Goal: Find specific page/section: Find specific page/section

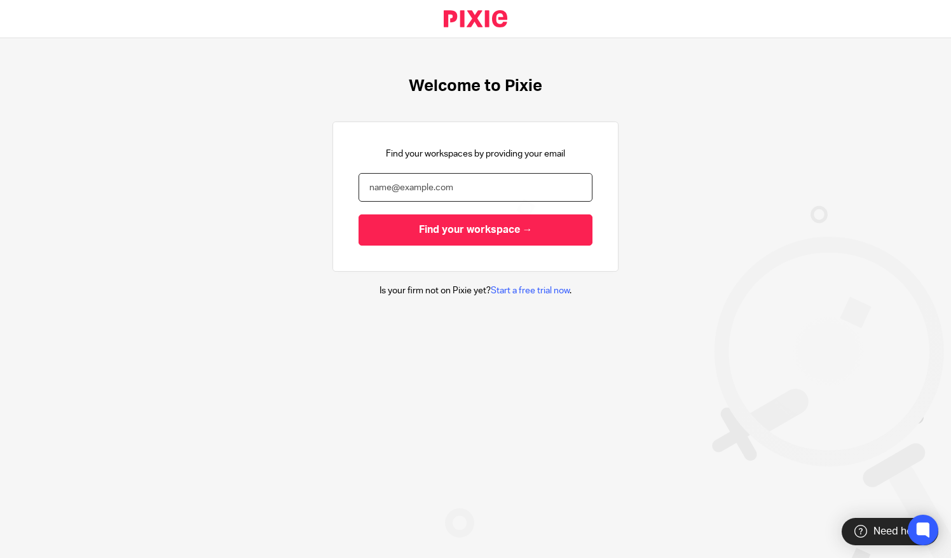
drag, startPoint x: 0, startPoint y: 0, endPoint x: 401, endPoint y: 183, distance: 441.0
click at [401, 183] on input "email" at bounding box center [476, 187] width 234 height 29
type input "[PERSON_NAME][EMAIL_ADDRESS][DOMAIN_NAME]"
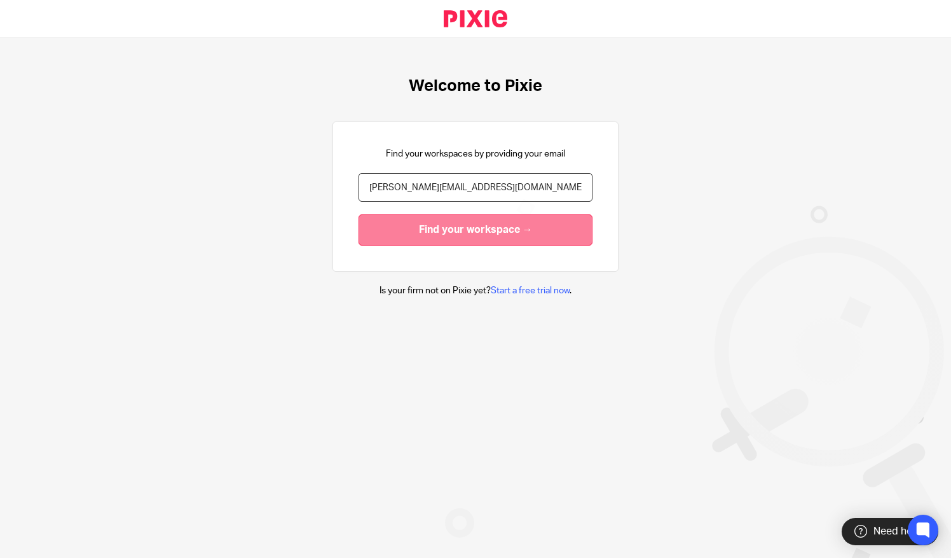
click at [415, 239] on input "Find your workspace →" at bounding box center [476, 229] width 234 height 31
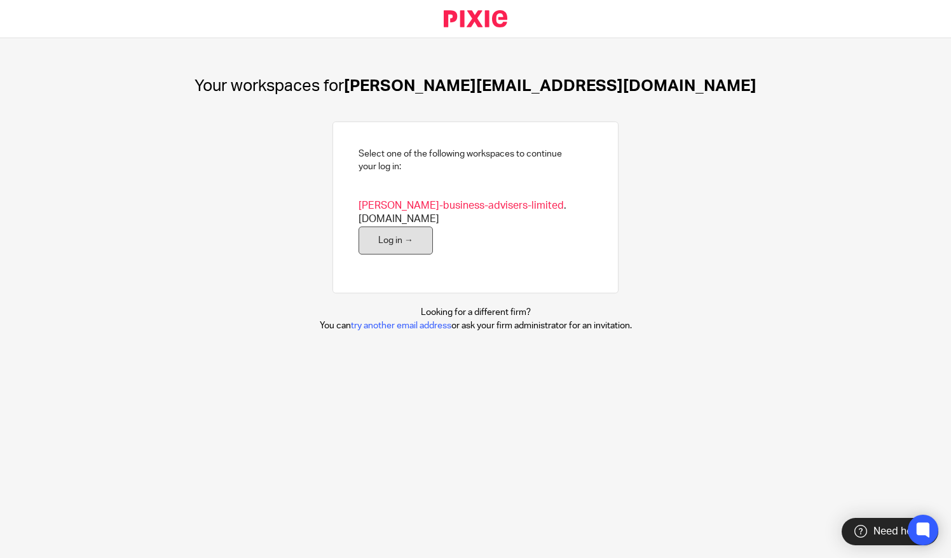
click at [369, 228] on link "Log in →" at bounding box center [396, 240] width 74 height 29
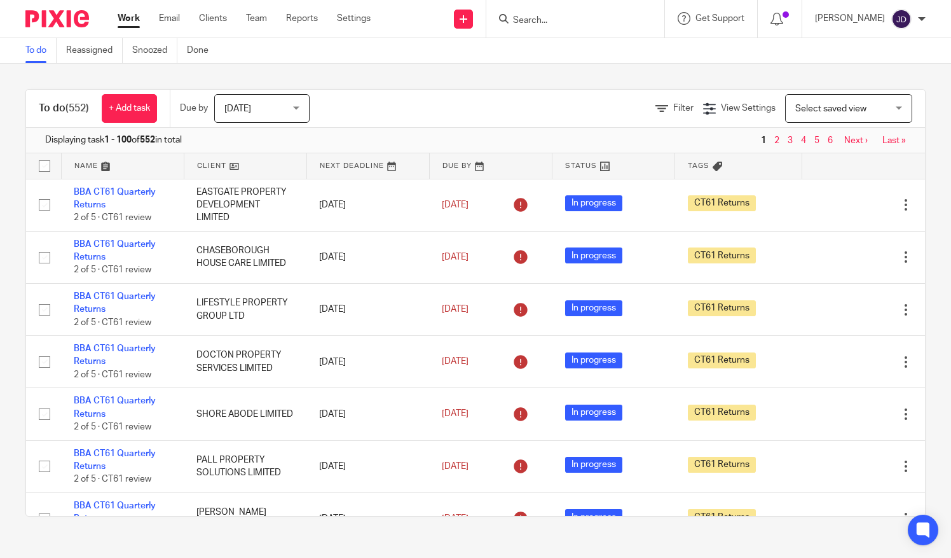
click at [571, 18] on input "Search" at bounding box center [569, 20] width 114 height 11
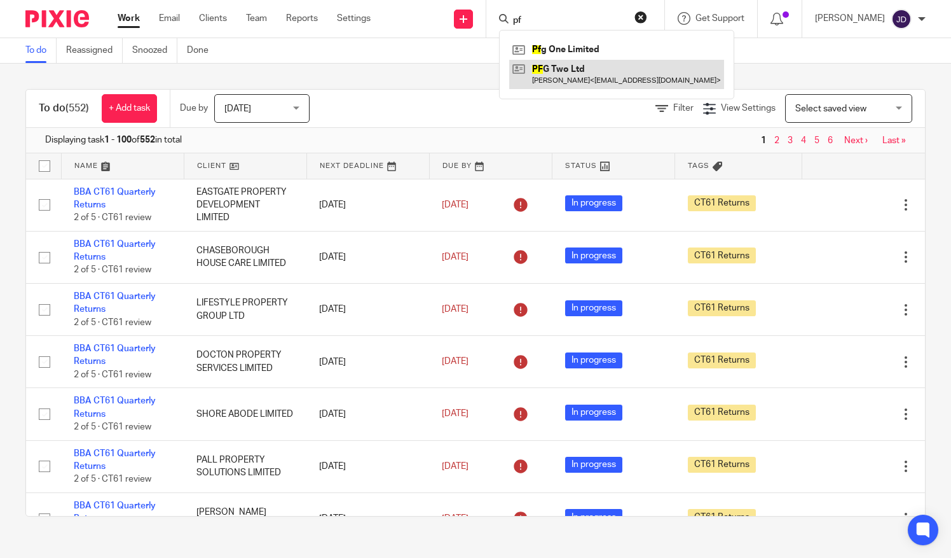
type input "pf"
click at [579, 67] on link at bounding box center [616, 74] width 215 height 29
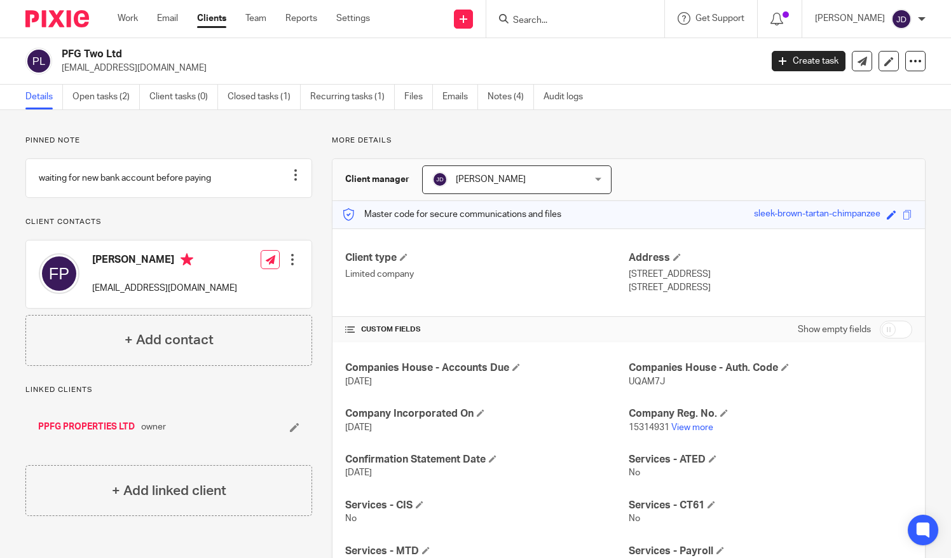
click at [90, 433] on link "PPFG PROPERTIES LTD" at bounding box center [86, 426] width 97 height 13
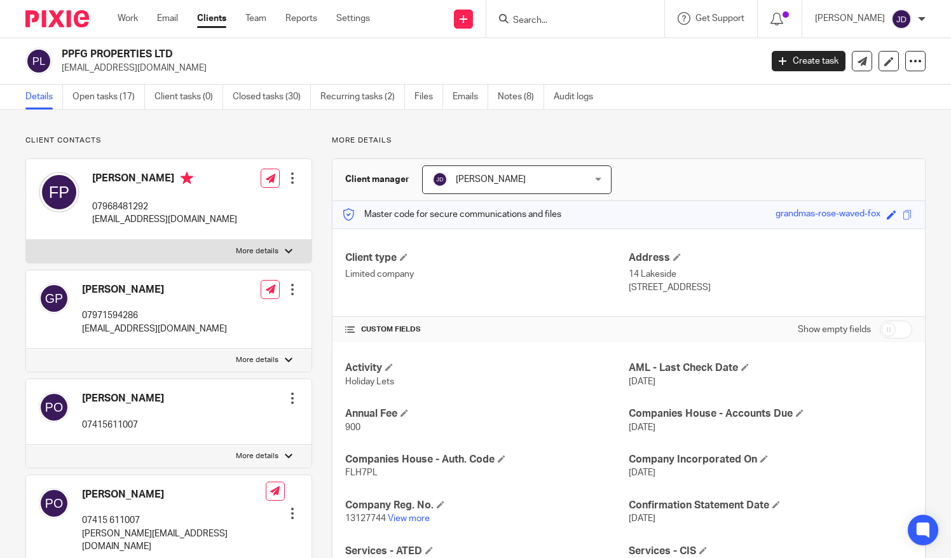
click at [539, 19] on input "Search" at bounding box center [569, 20] width 114 height 11
type input "a12"
click at [581, 51] on link at bounding box center [616, 54] width 215 height 29
